Goal: Transaction & Acquisition: Purchase product/service

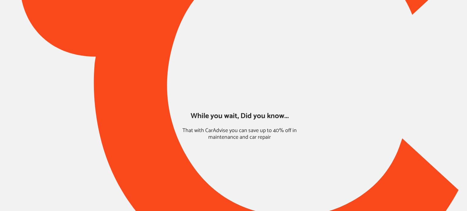
type input "*****"
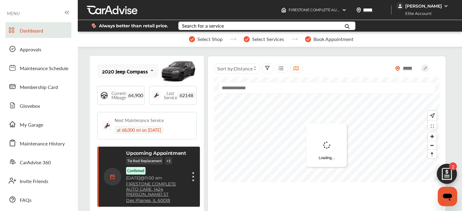
scroll to position [99, 0]
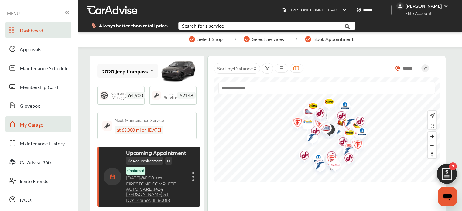
click at [50, 126] on link "My Garage" at bounding box center [38, 124] width 66 height 16
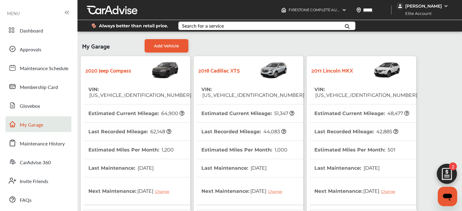
scroll to position [152, 0]
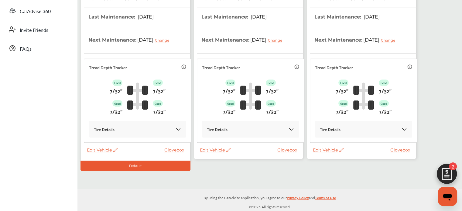
click at [329, 149] on span "Edit Vehicle" at bounding box center [328, 149] width 31 height 5
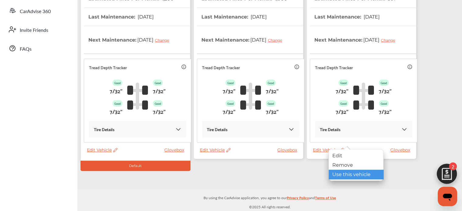
click at [339, 172] on div "Use this vehicle" at bounding box center [356, 174] width 55 height 9
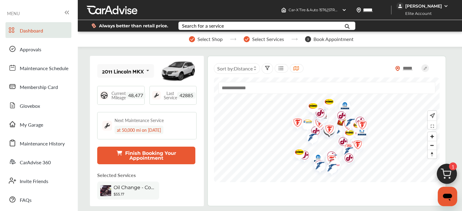
click at [196, 27] on div "Search for a service" at bounding box center [203, 25] width 42 height 5
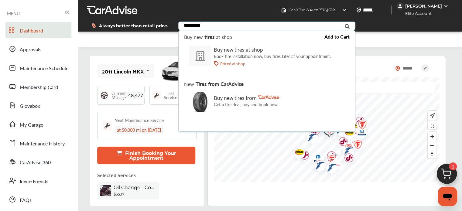
type input "*********"
click at [266, 102] on p "Get a tire deal, buy and book now." at bounding box center [246, 104] width 65 height 5
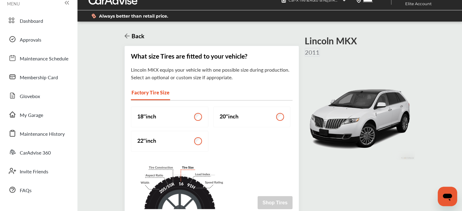
scroll to position [38, 0]
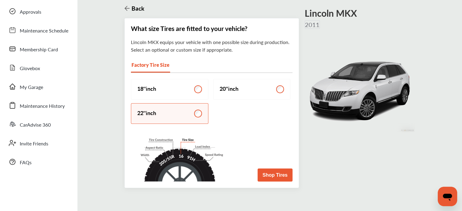
click at [265, 178] on button "Shop Tires" at bounding box center [275, 175] width 35 height 13
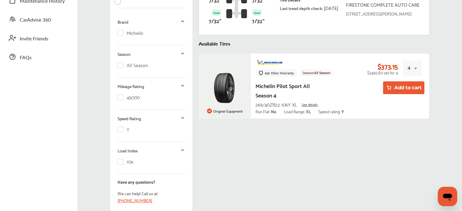
scroll to position [143, 0]
click at [399, 88] on button "Add to cart" at bounding box center [404, 87] width 42 height 13
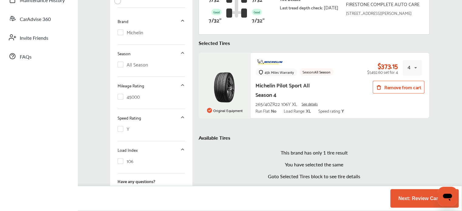
click at [423, 197] on button "Next: Review Cart 4" at bounding box center [424, 198] width 56 height 11
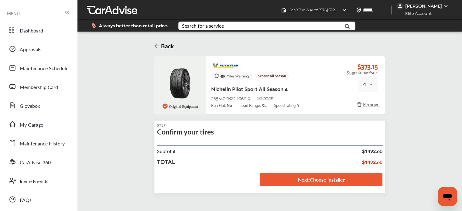
click at [333, 180] on link "Next : Choose installer" at bounding box center [321, 179] width 122 height 13
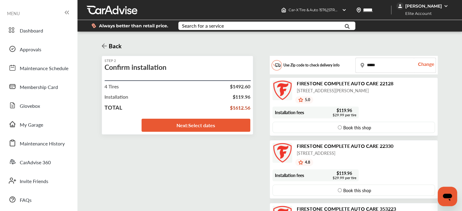
click at [68, 13] on icon at bounding box center [68, 12] width 2 height 3
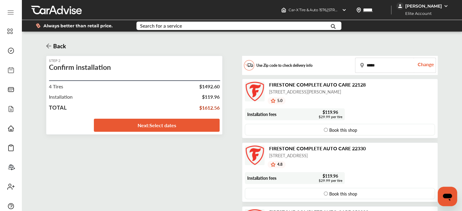
click at [50, 47] on icon at bounding box center [48, 46] width 5 height 6
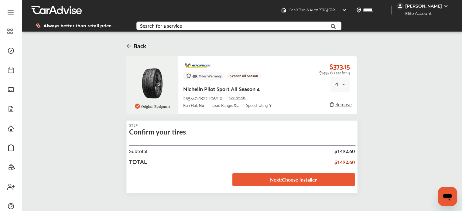
click at [133, 50] on h3 "Back" at bounding box center [139, 46] width 15 height 8
click at [132, 46] on h3 "Back" at bounding box center [139, 46] width 15 height 8
click at [126, 46] on icon at bounding box center [128, 46] width 5 height 5
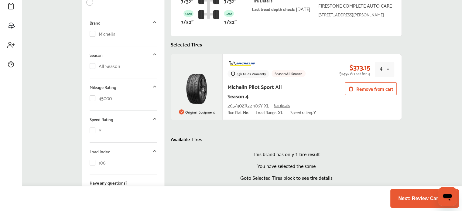
scroll to position [143, 0]
